Goal: Check status: Check status

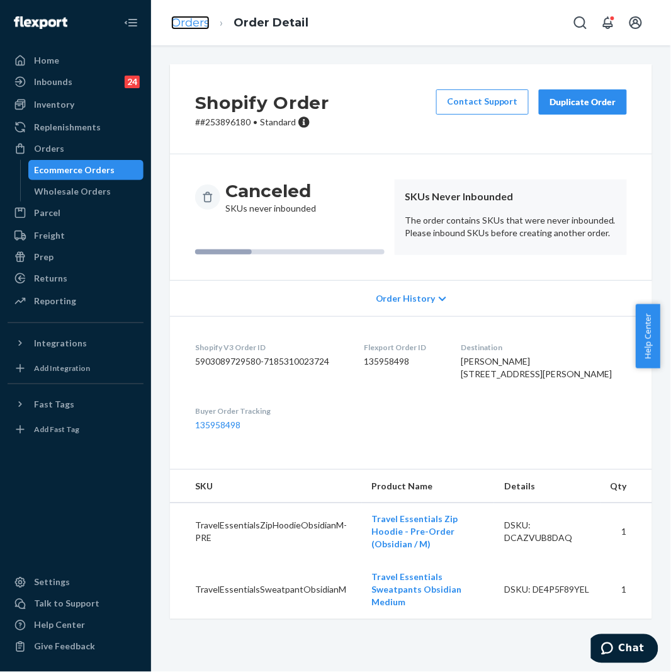
click at [197, 22] on link "Orders" at bounding box center [190, 23] width 38 height 14
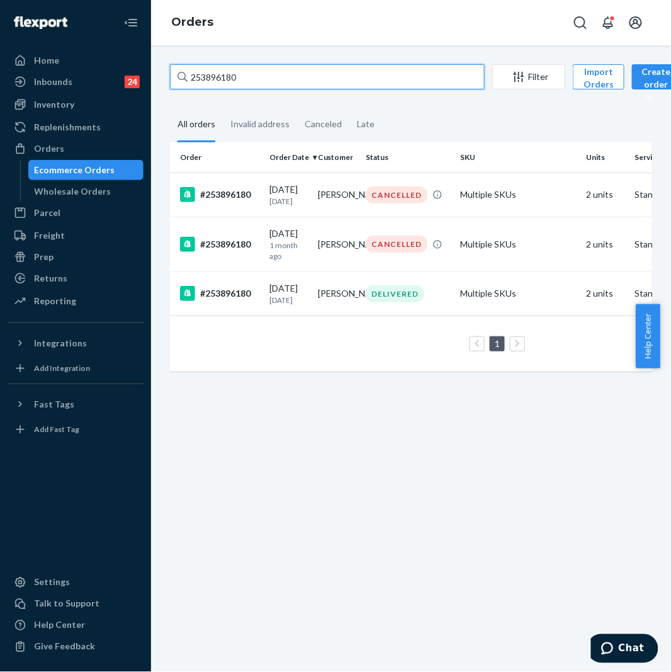
drag, startPoint x: 248, startPoint y: 80, endPoint x: 164, endPoint y: 83, distance: 83.8
click at [164, 83] on div "253896180 Filter Import Orders Create order Ecommerce order Removal order All o…" at bounding box center [411, 224] width 501 height 320
paste input "5075286"
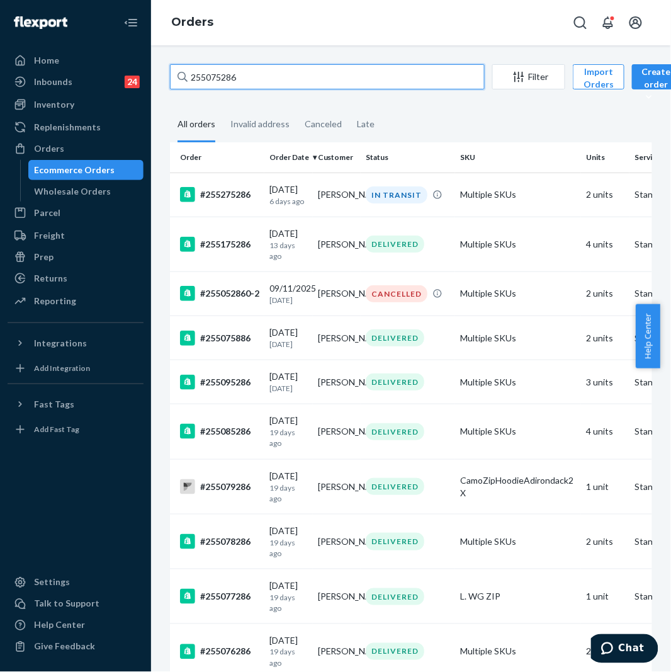
type input "255075286"
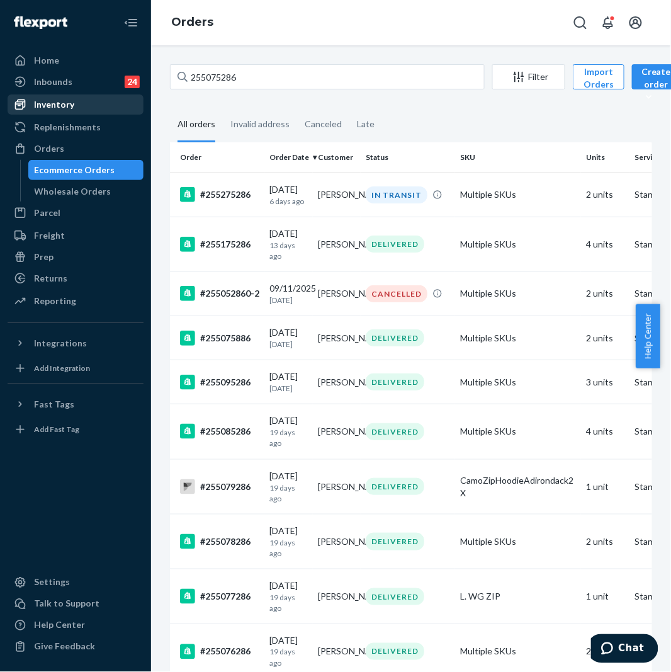
click at [70, 103] on div "Inventory" at bounding box center [54, 104] width 40 height 13
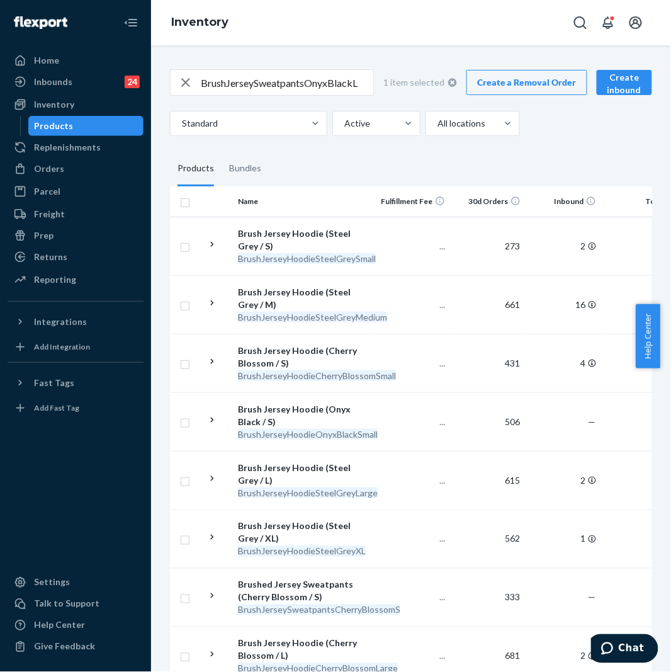
checkbox input "true"
click at [248, 83] on input "BrushJerseySweatpantsOnyxBlackL" at bounding box center [287, 82] width 173 height 25
paste input "Dreamer Blanket Thunder / Medium"
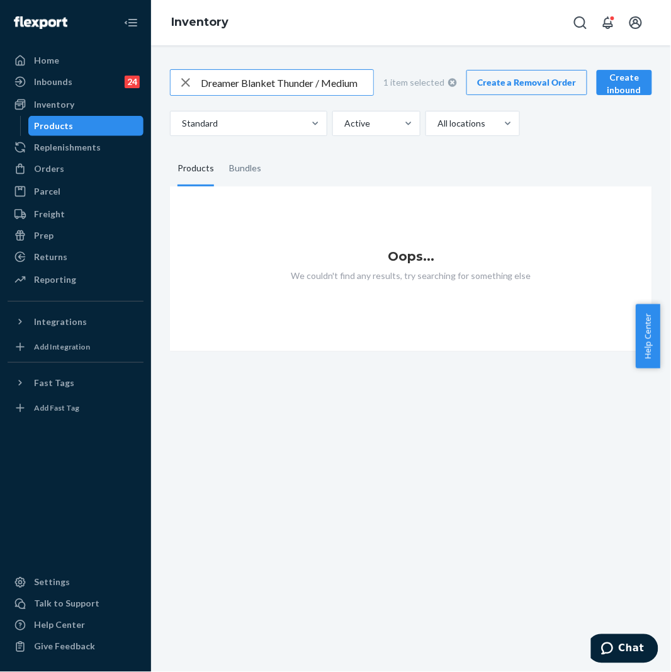
click at [272, 86] on input "Dreamer Blanket Thunder / Medium" at bounding box center [287, 82] width 173 height 25
paste input "BlanketThunder"
type input "DreamerBlanketThunder"
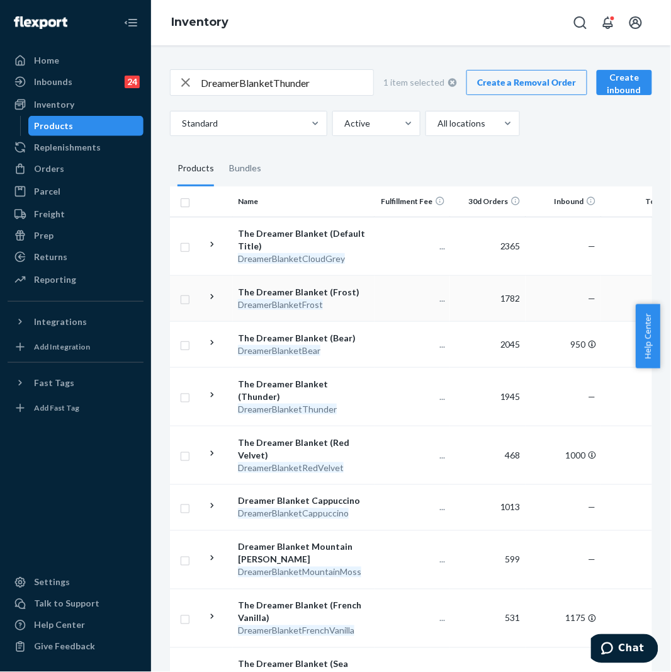
checkbox input "true"
click at [341, 91] on input "DreamerBlanketThunder" at bounding box center [287, 82] width 173 height 25
type input "DreamerBlanketThunder m"
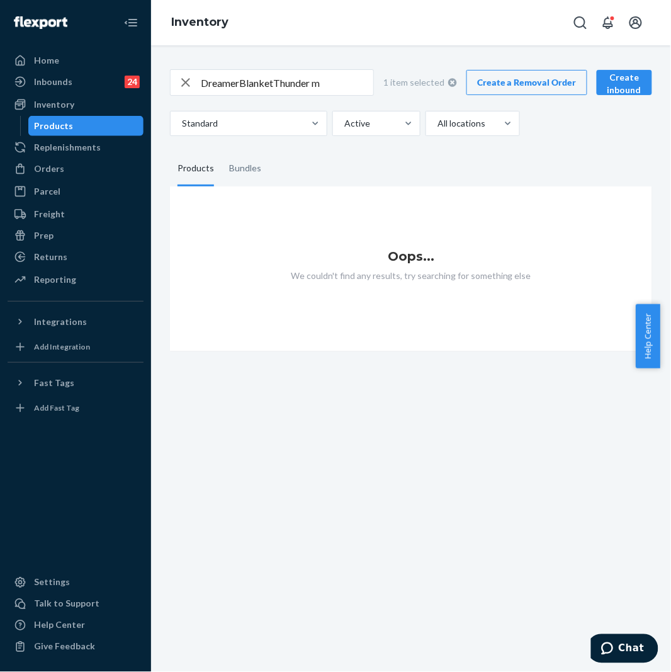
click at [332, 95] on div "DreamerBlanketThunder m" at bounding box center [272, 82] width 204 height 26
click at [79, 164] on div "Orders" at bounding box center [76, 169] width 134 height 18
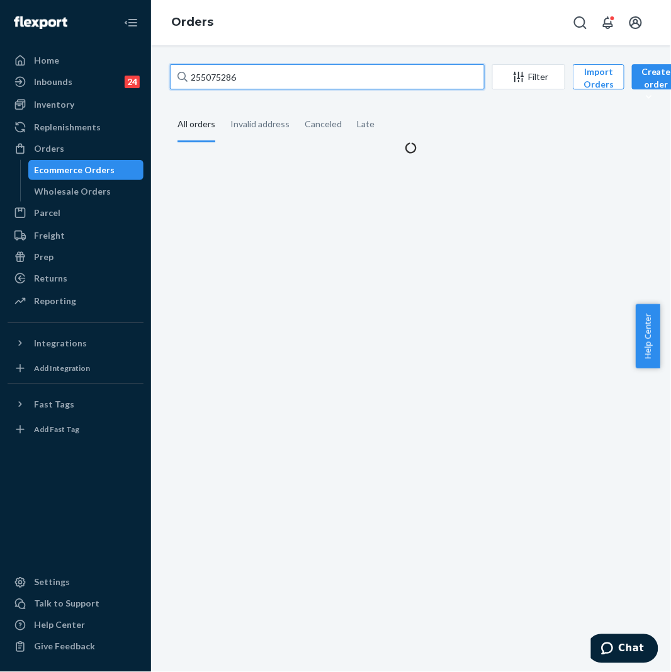
drag, startPoint x: 259, startPoint y: 83, endPoint x: 179, endPoint y: 93, distance: 81.3
click at [179, 93] on div "255075286 Filter Import Orders Create order Ecommerce order Removal order All o…" at bounding box center [411, 109] width 501 height 90
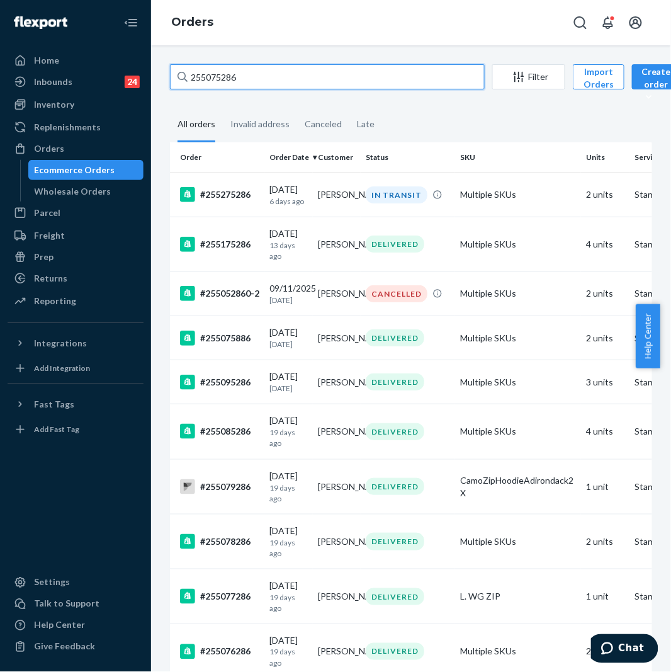
paste input "4168601"
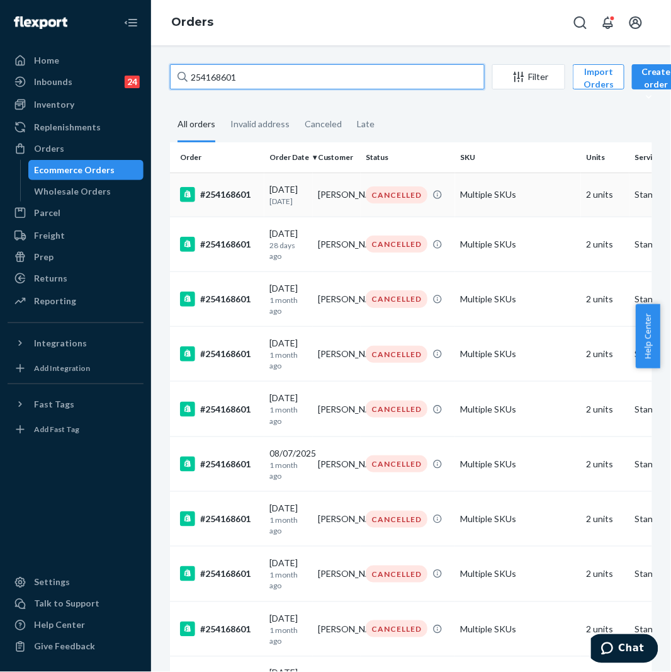
type input "254168601"
click at [231, 208] on td "#254168601" at bounding box center [217, 195] width 94 height 44
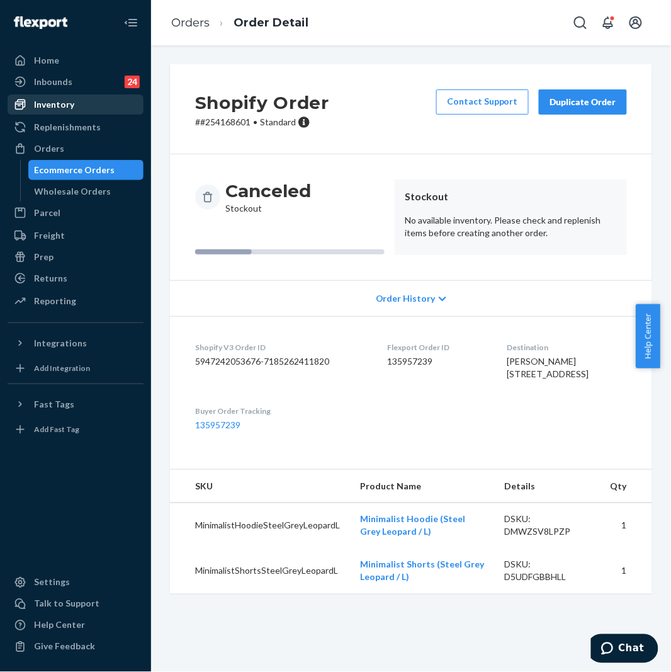
click at [61, 96] on div "Inventory" at bounding box center [76, 105] width 134 height 18
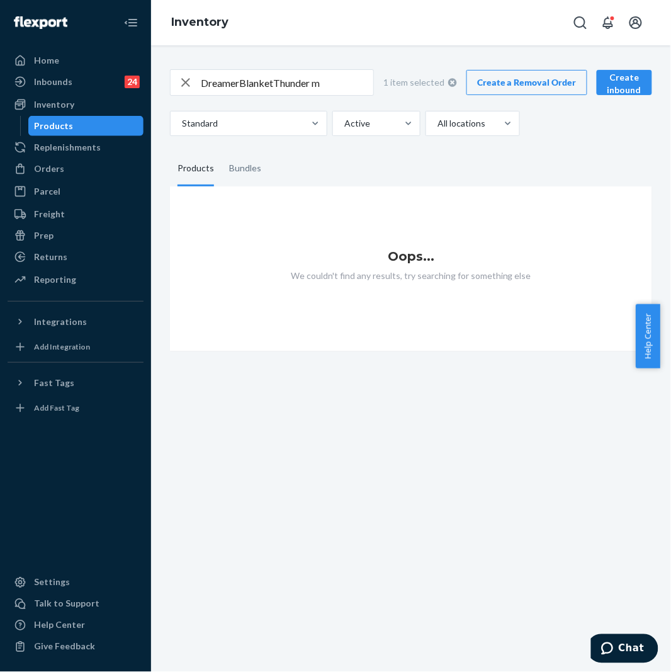
click at [290, 78] on input "DreamerBlanketThunder m" at bounding box center [287, 82] width 173 height 25
paste input "Minimalist Shorts Panther / L"
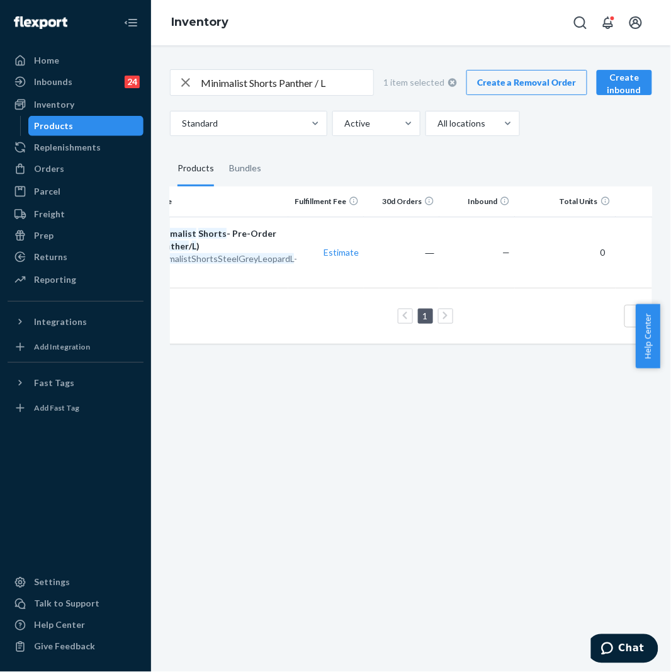
scroll to position [0, 35]
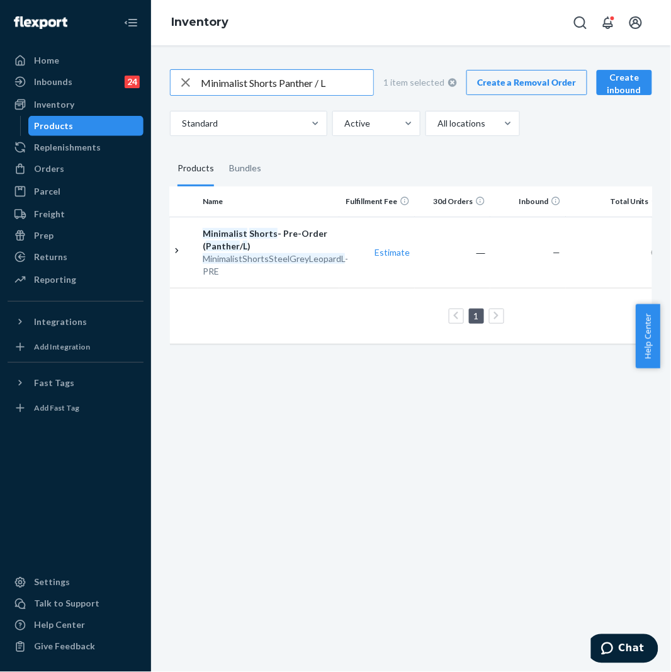
click at [341, 89] on input "Minimalist Shorts Panther / L" at bounding box center [287, 82] width 173 height 25
paste input "MinimalistShortsSteelGreyLeopard"
type input "MinimalistShortsSteelGreyLeopardL"
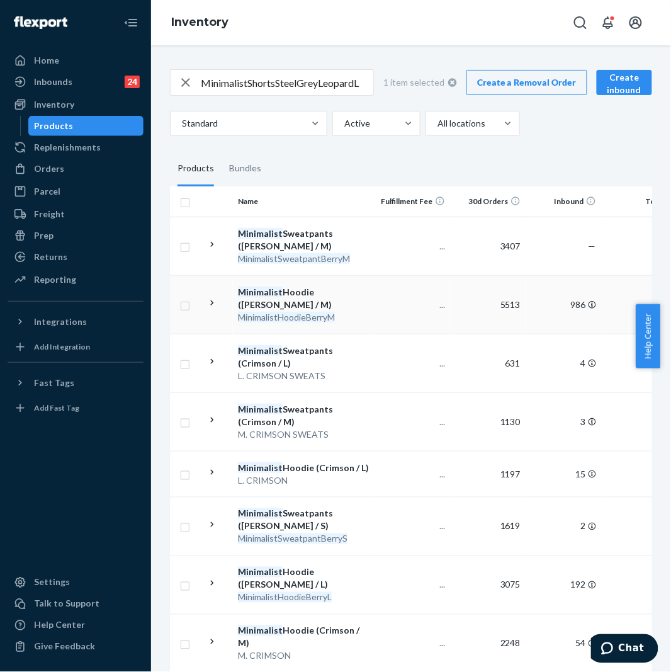
checkbox input "true"
click at [55, 168] on div "Orders" at bounding box center [49, 168] width 30 height 13
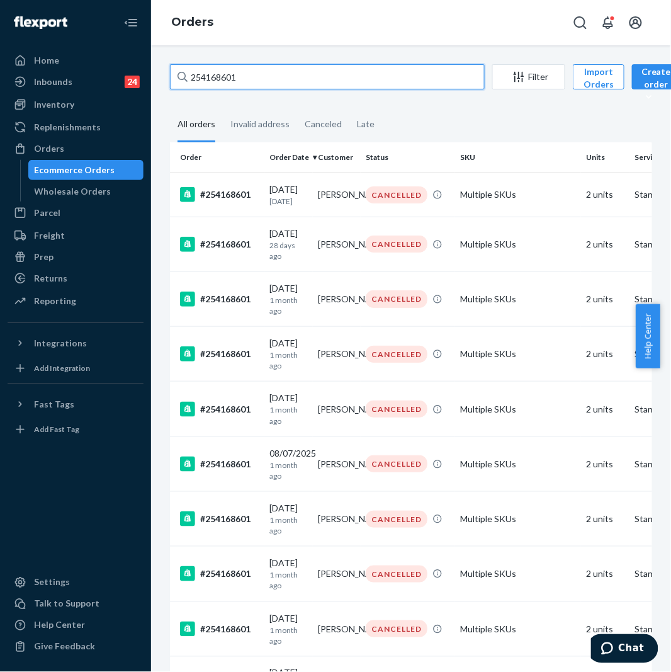
drag, startPoint x: 278, startPoint y: 77, endPoint x: 185, endPoint y: 68, distance: 94.3
click at [185, 68] on div "254168601" at bounding box center [327, 76] width 315 height 25
paste input "3337148"
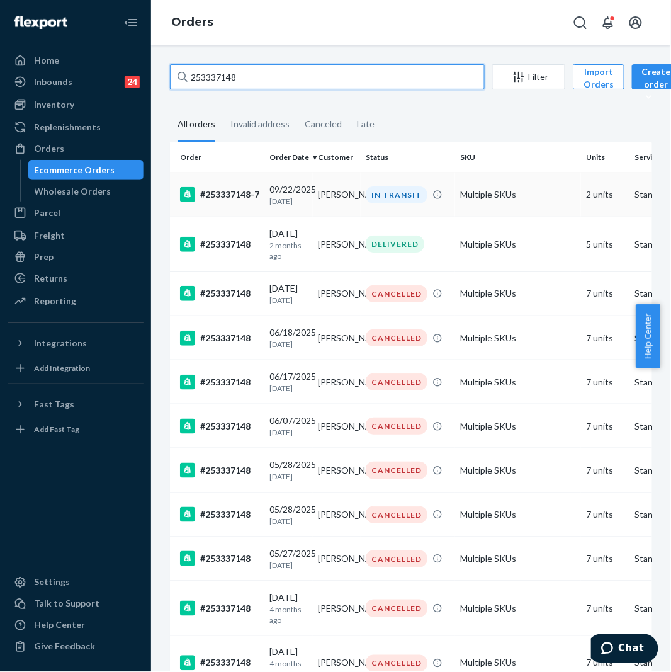
type input "253337148"
click at [270, 194] on div "[DATE] [DATE]" at bounding box center [289, 194] width 38 height 23
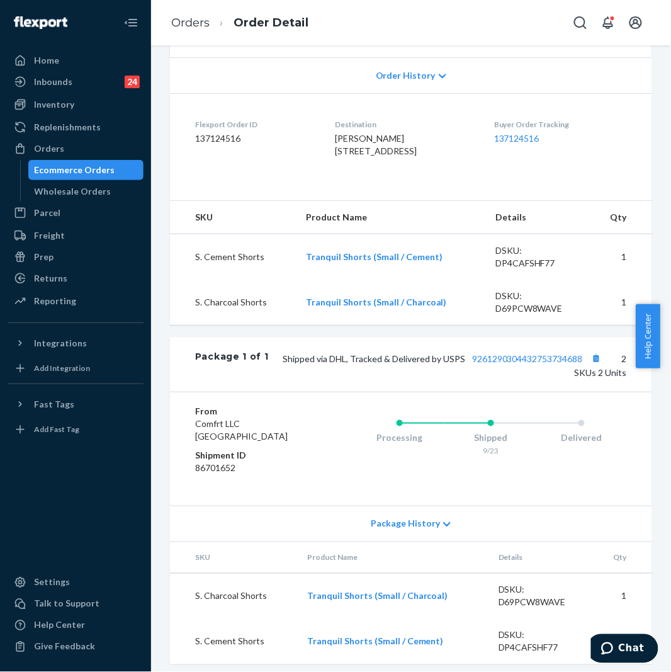
scroll to position [342, 0]
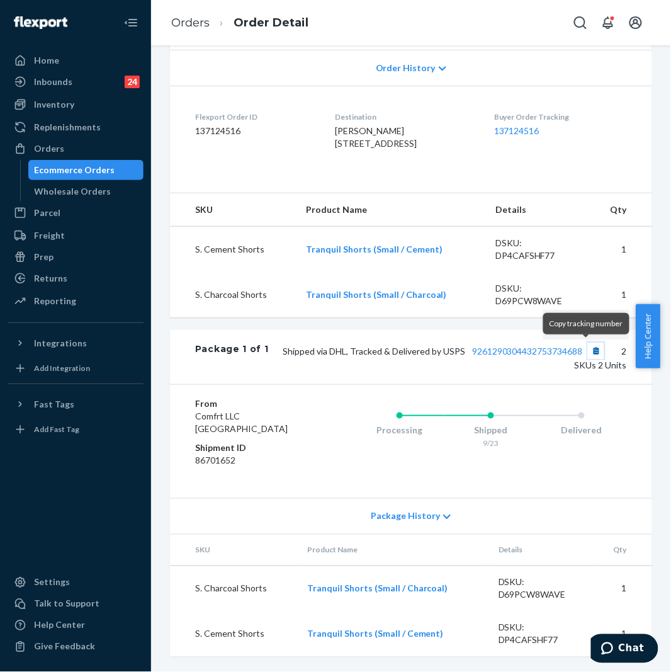
click at [588, 355] on button "Copy tracking number" at bounding box center [596, 351] width 16 height 16
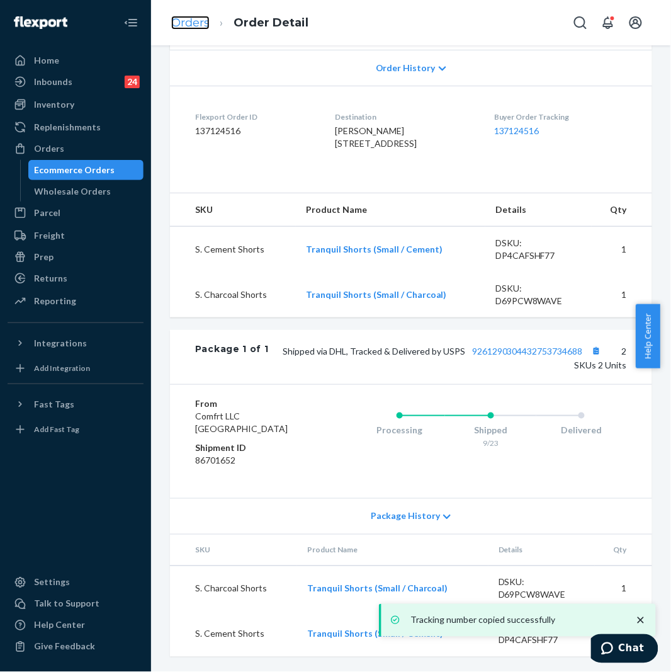
click at [196, 28] on link "Orders" at bounding box center [190, 23] width 38 height 14
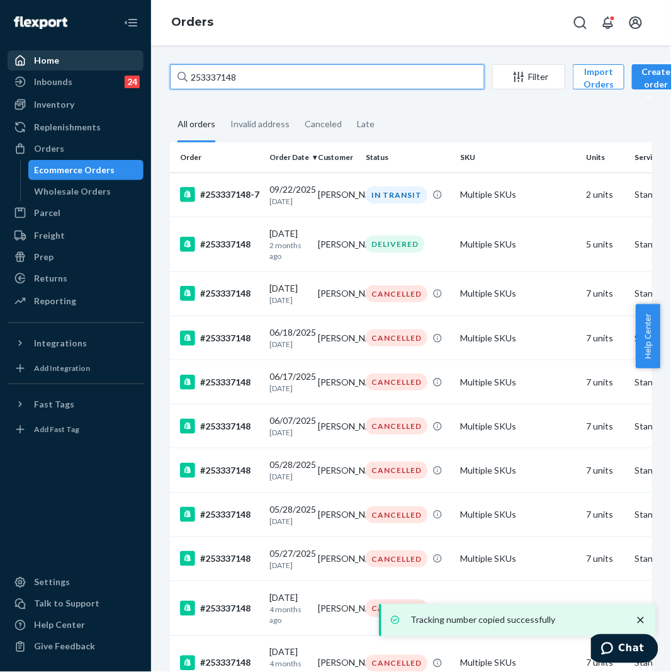
drag, startPoint x: 246, startPoint y: 71, endPoint x: 98, endPoint y: 55, distance: 148.8
click at [98, 55] on div "Home Inbounds 24 Shipping Plans Problems 24 Inventory Products Replenishments O…" at bounding box center [335, 336] width 671 height 672
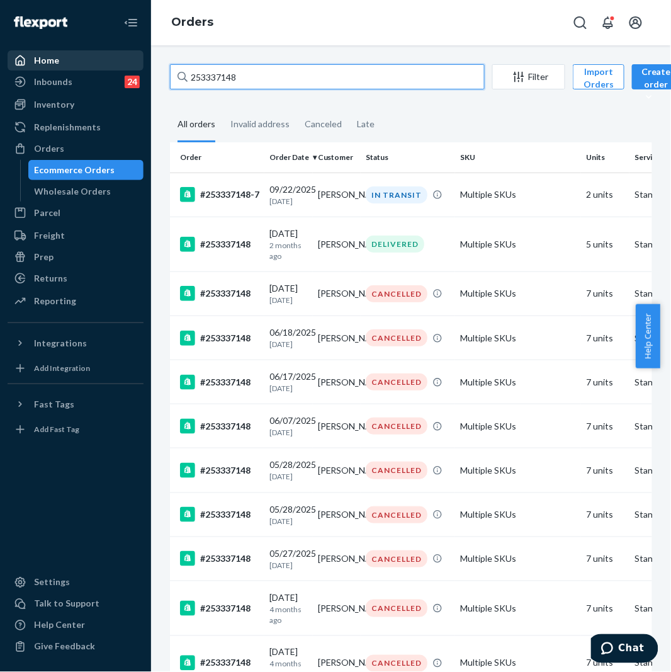
paste input "4962431"
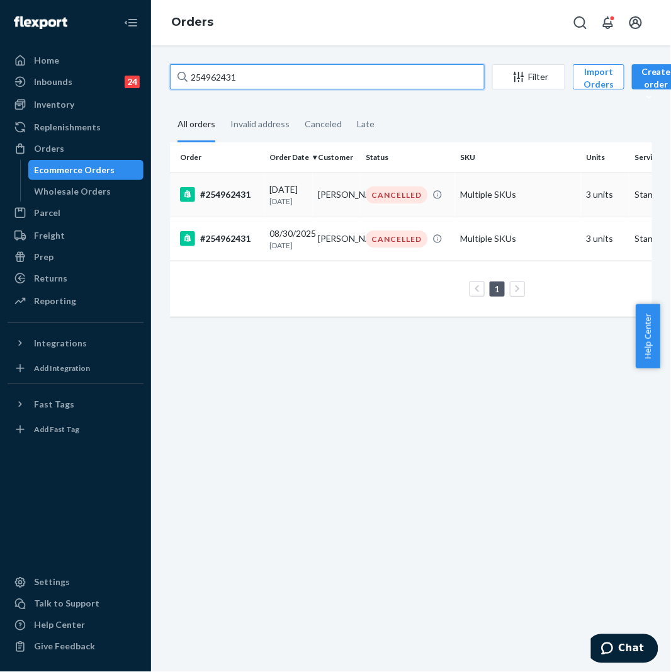
type input "254962431"
click at [246, 210] on td "#254962431" at bounding box center [217, 195] width 94 height 44
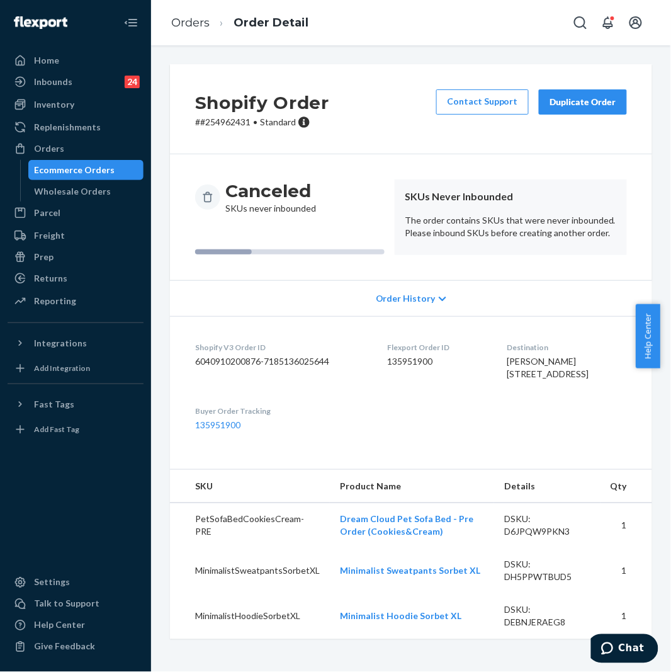
scroll to position [8, 0]
click at [80, 107] on div "Inventory" at bounding box center [76, 105] width 134 height 18
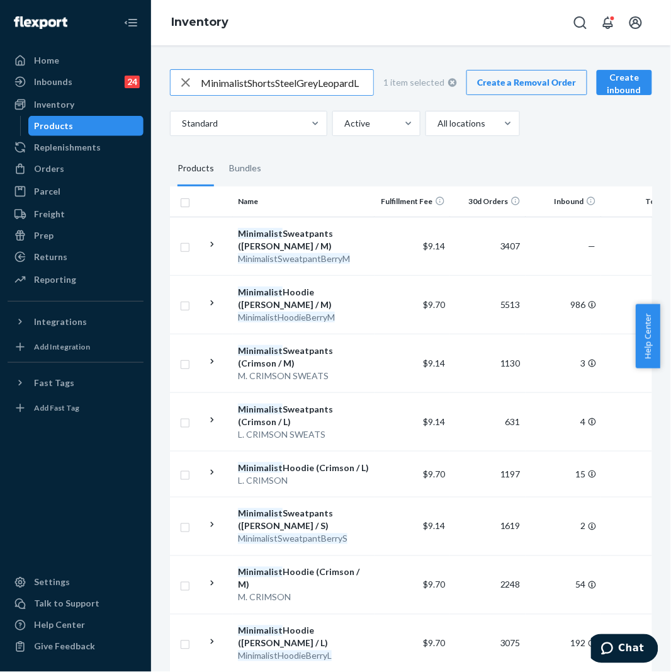
click at [297, 83] on input "MinimalistShortsSteelGreyLeopardL" at bounding box center [287, 82] width 173 height 25
paste input "Sweatpants Sorbet / X"
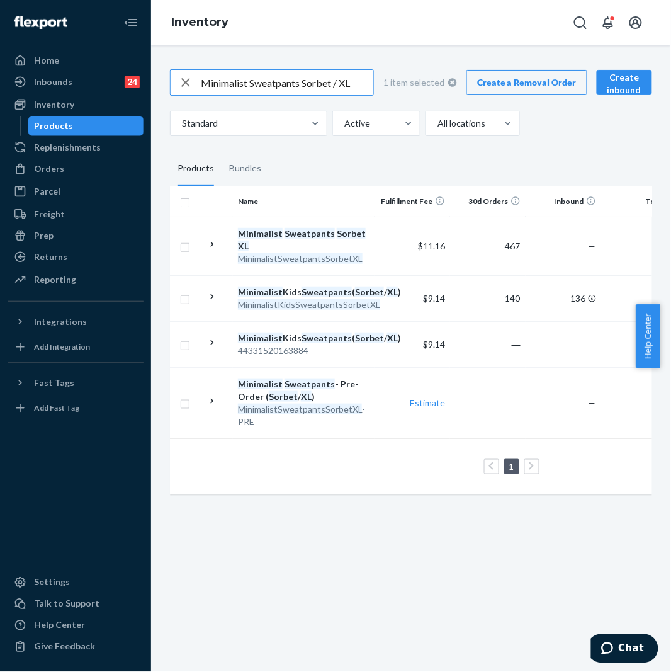
drag, startPoint x: 303, startPoint y: 79, endPoint x: 250, endPoint y: 78, distance: 52.9
click at [250, 78] on input "Minimalist Sweatpants Sorbet / XL" at bounding box center [287, 82] width 173 height 25
type input "Minimalist hoodie Sorbet / XL"
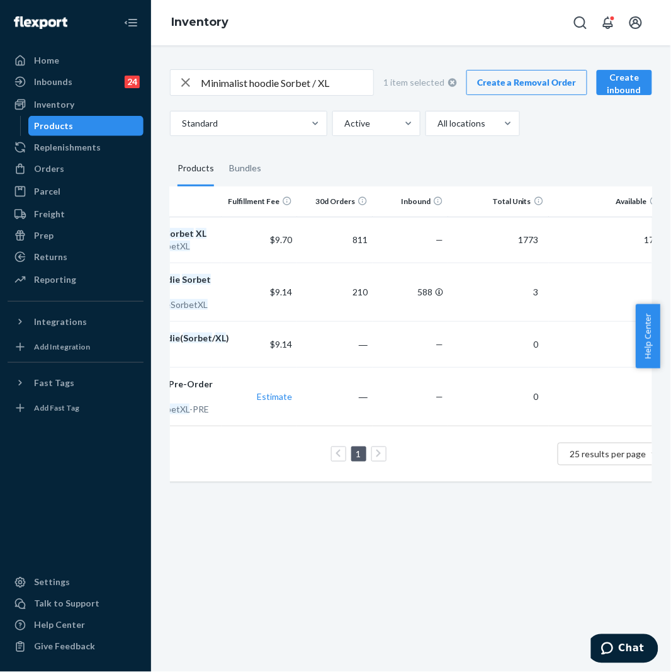
scroll to position [0, 164]
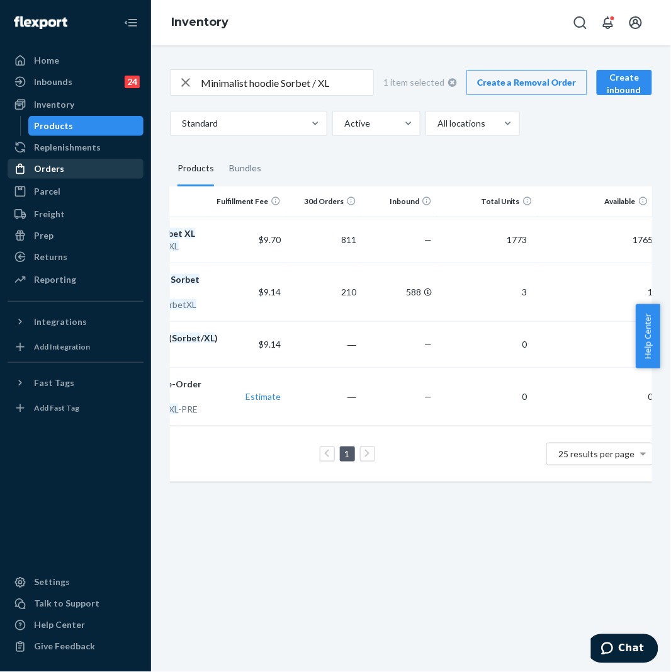
click at [69, 160] on div "Orders" at bounding box center [76, 169] width 134 height 18
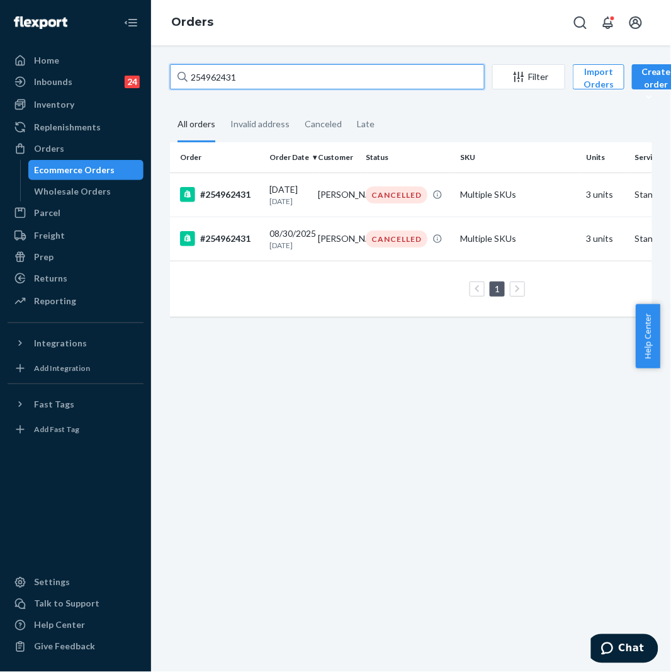
drag, startPoint x: 262, startPoint y: 77, endPoint x: 193, endPoint y: 79, distance: 69.3
click at [193, 79] on input "254962431" at bounding box center [327, 76] width 315 height 25
paste input "3015479"
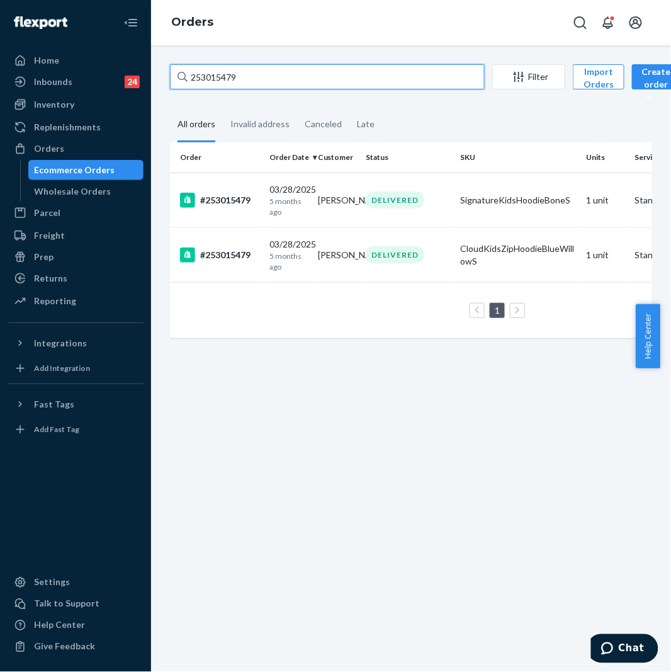
type input "253015479"
click at [236, 208] on td "#253015479" at bounding box center [217, 200] width 94 height 55
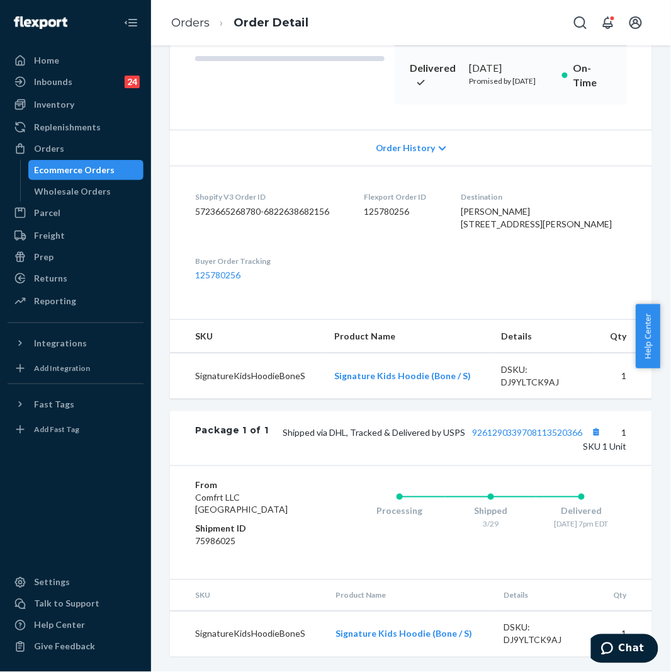
scroll to position [232, 0]
click at [77, 104] on div "Inventory" at bounding box center [76, 105] width 134 height 18
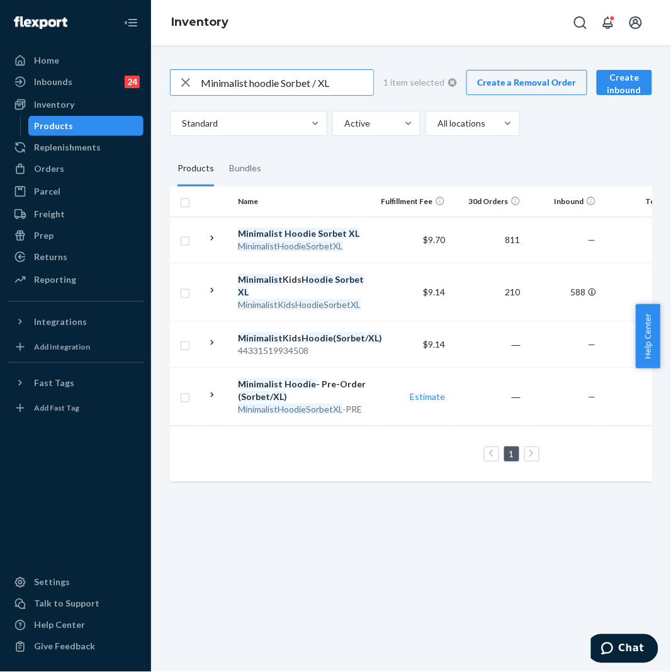
click at [282, 77] on input "Minimalist hoodie Sorbet / XL" at bounding box center [287, 82] width 173 height 25
paste input "Camo Kids Hoodie - Pre Order - White Oak / S"
click at [297, 88] on input "Camo Kids Hoodie - Pre Order - White Oak / S" at bounding box center [287, 82] width 173 height 25
click at [307, 83] on input "Camo Kids Hoodie - Pre Order - White Oak / S" at bounding box center [287, 82] width 173 height 25
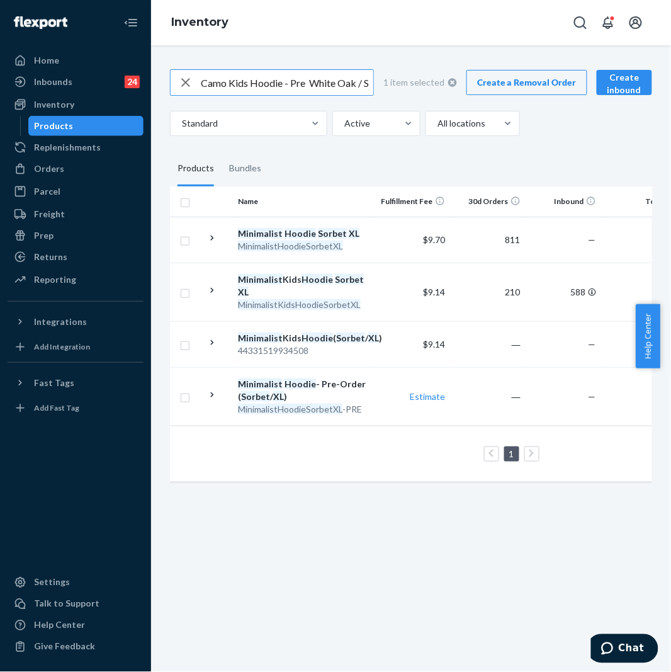
scroll to position [0, 0]
type input "Camo Kids Hoodie White Oak / S"
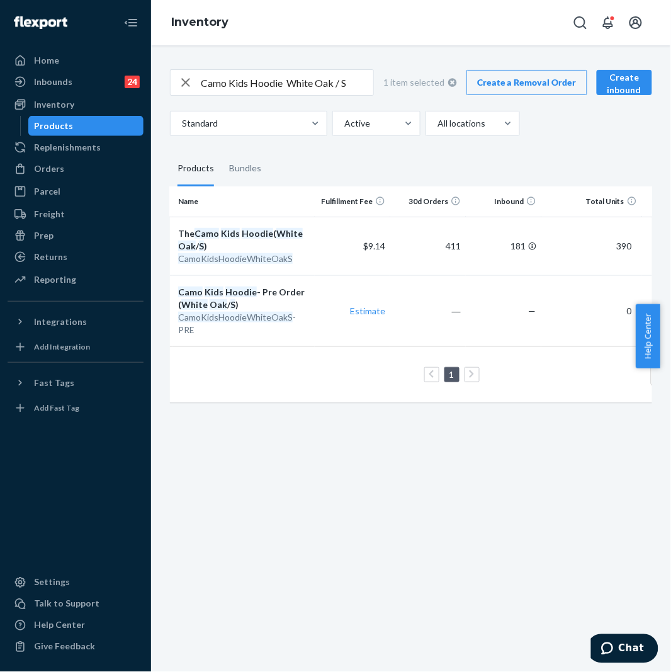
scroll to position [0, 71]
